Goal: Communication & Community: Answer question/provide support

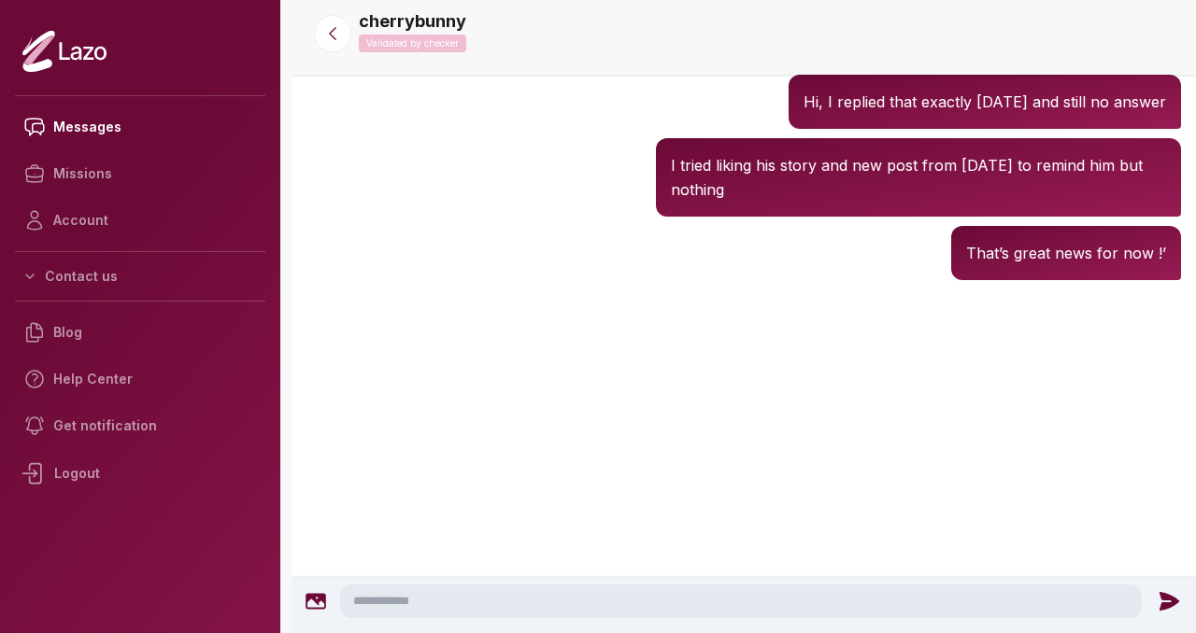
scroll to position [3714, 0]
click at [522, 595] on textarea at bounding box center [740, 602] width 801 height 34
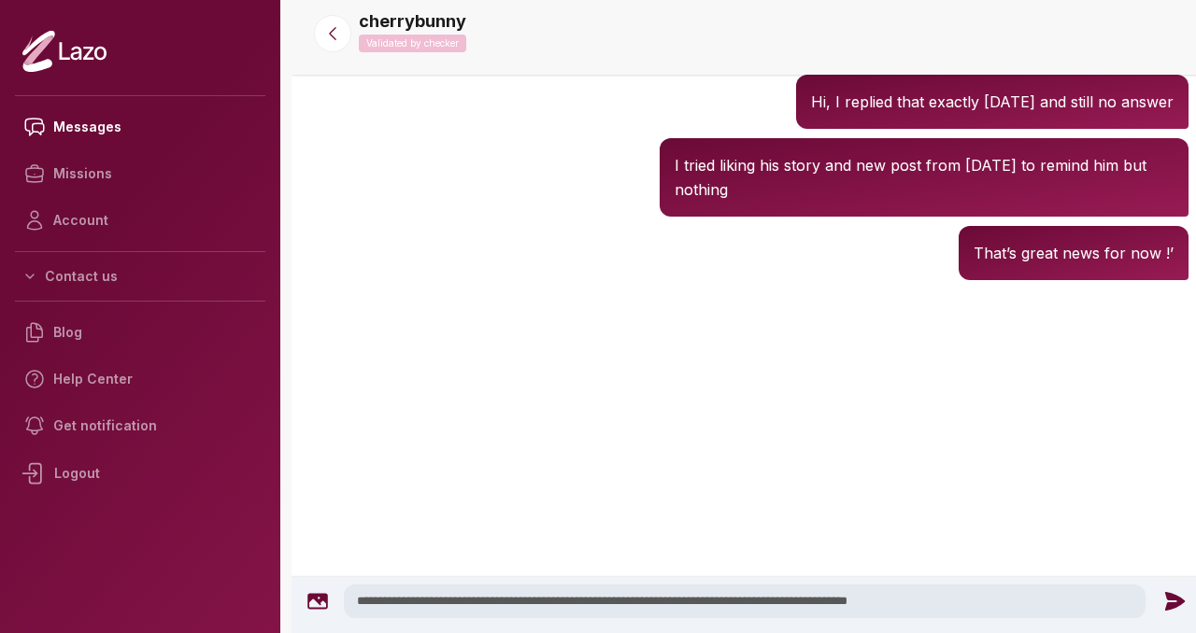
type textarea "**********"
click at [1165, 594] on icon at bounding box center [1175, 600] width 20 height 19
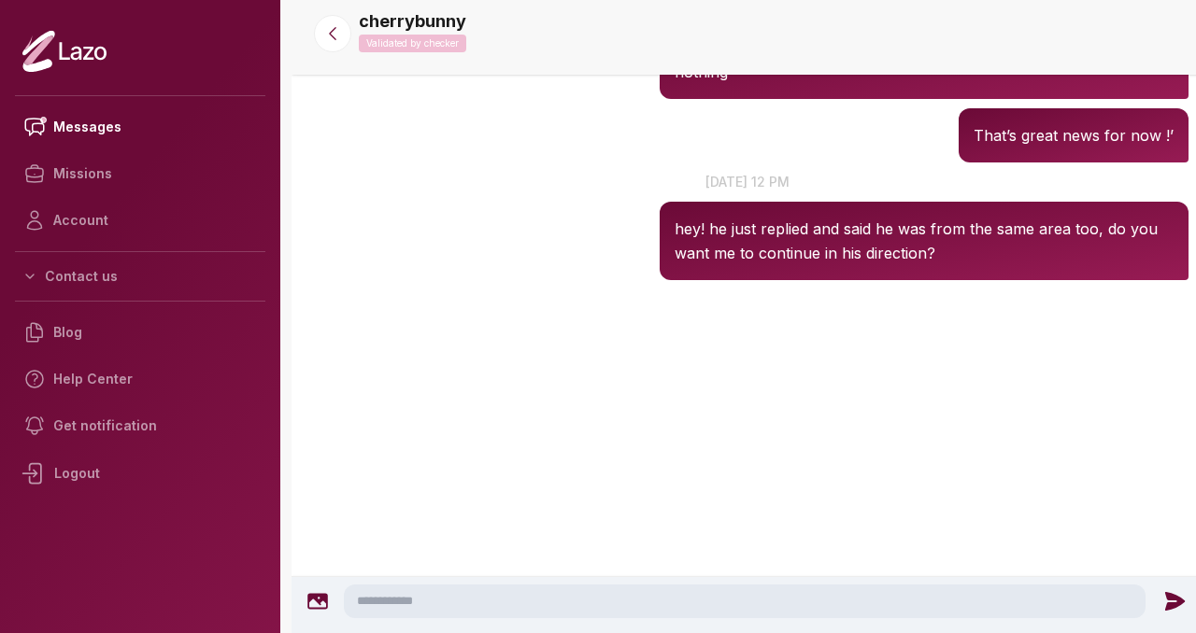
scroll to position [3832, 0]
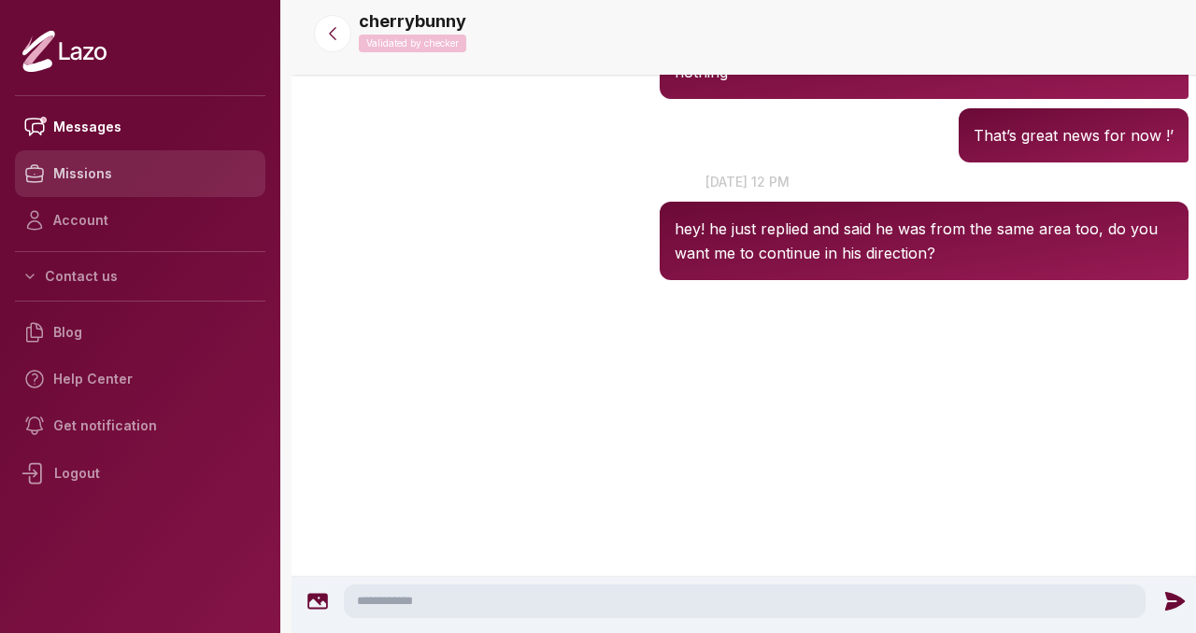
click at [186, 168] on link "Missions" at bounding box center [140, 173] width 250 height 47
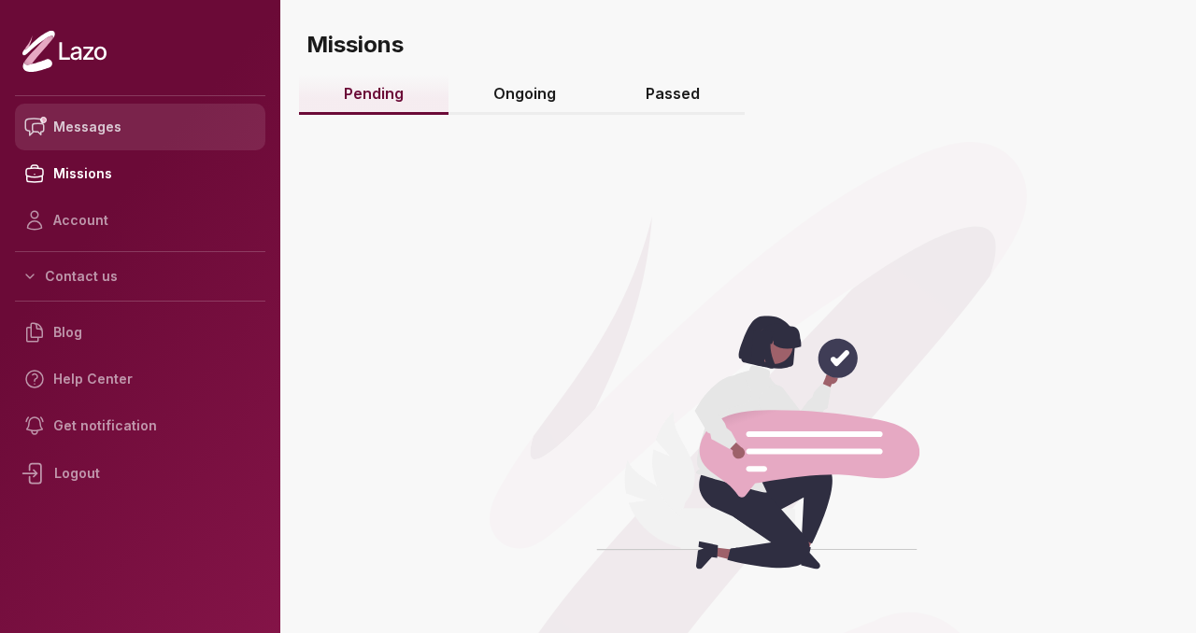
click at [177, 109] on link "Messages" at bounding box center [140, 127] width 250 height 47
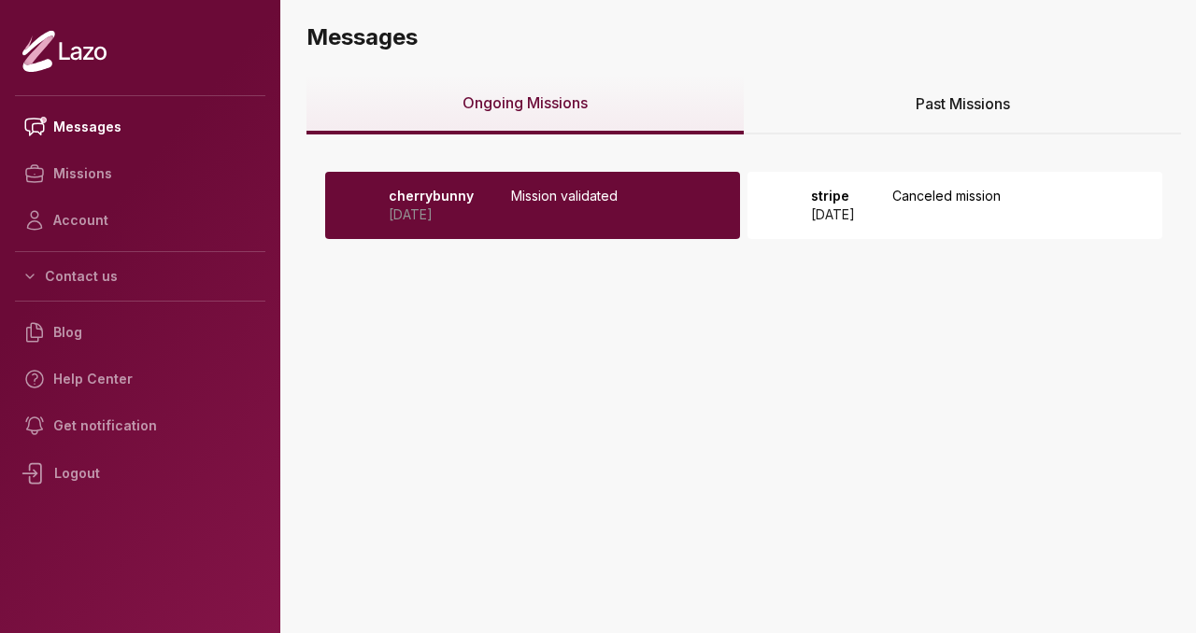
click at [408, 218] on p "[DATE]" at bounding box center [431, 214] width 85 height 19
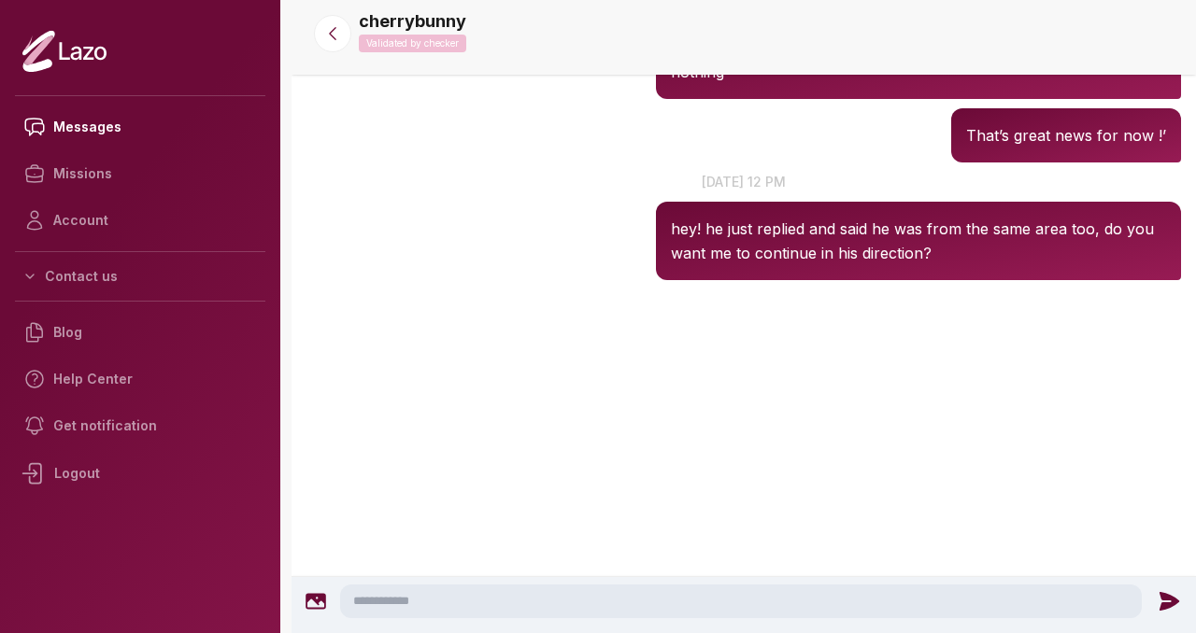
scroll to position [3832, 0]
